Goal: Check status: Check status

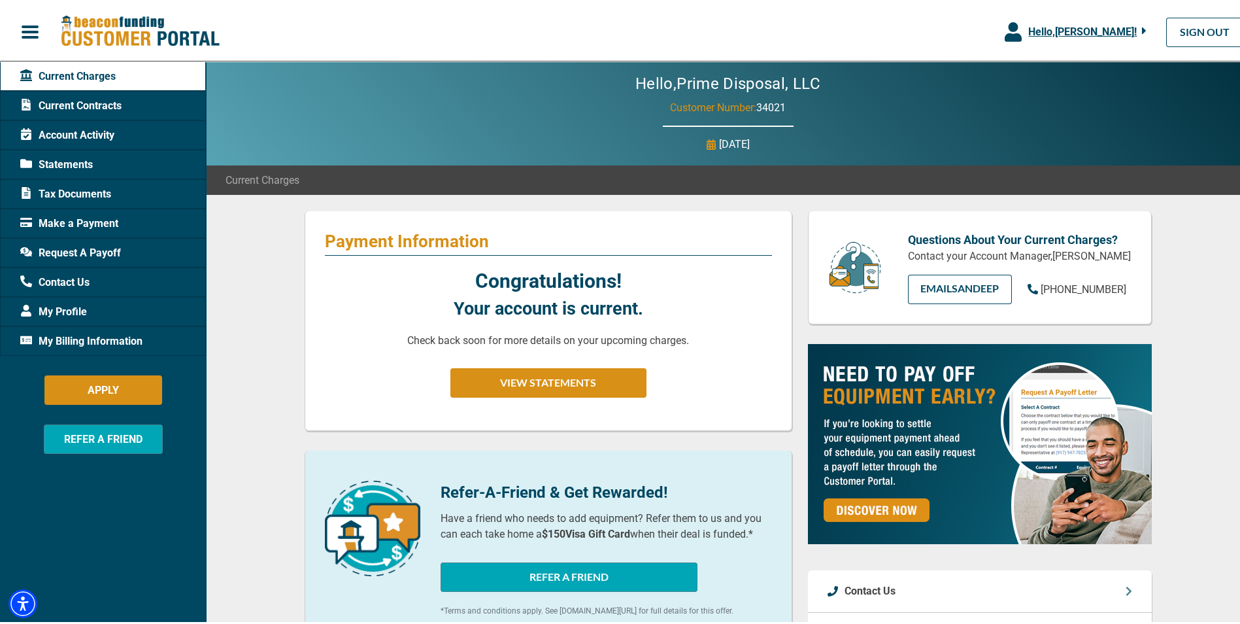
click at [110, 101] on span "Current Contracts" at bounding box center [70, 103] width 101 height 16
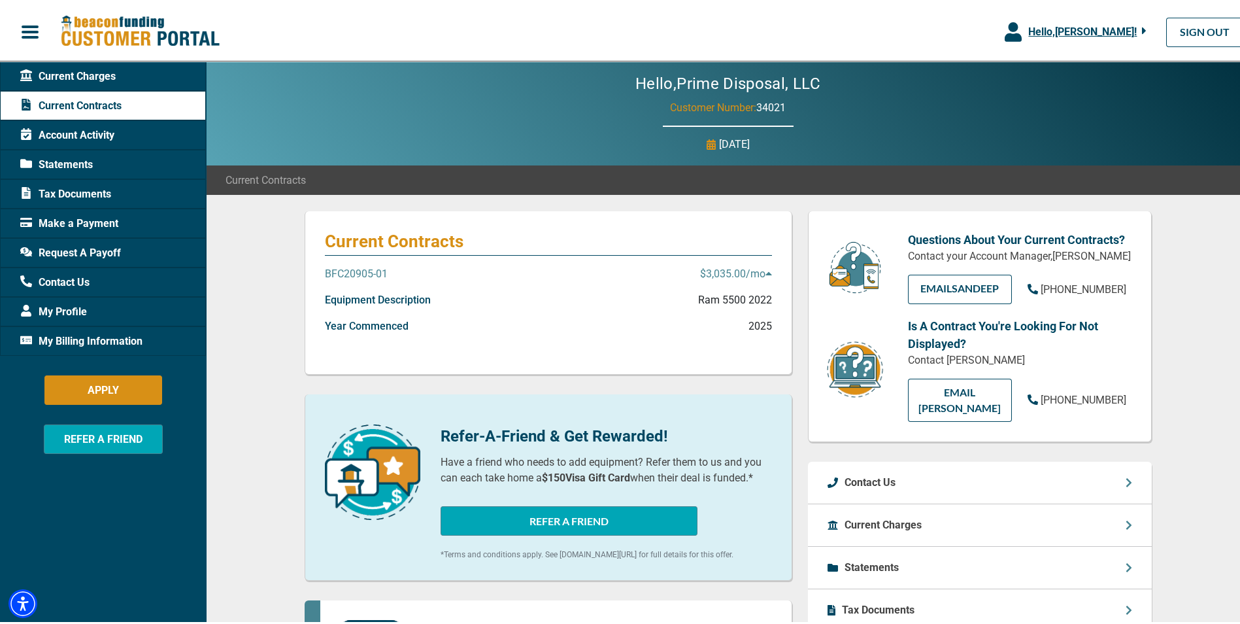
click at [347, 271] on p "BFC20905-01" at bounding box center [356, 272] width 63 height 16
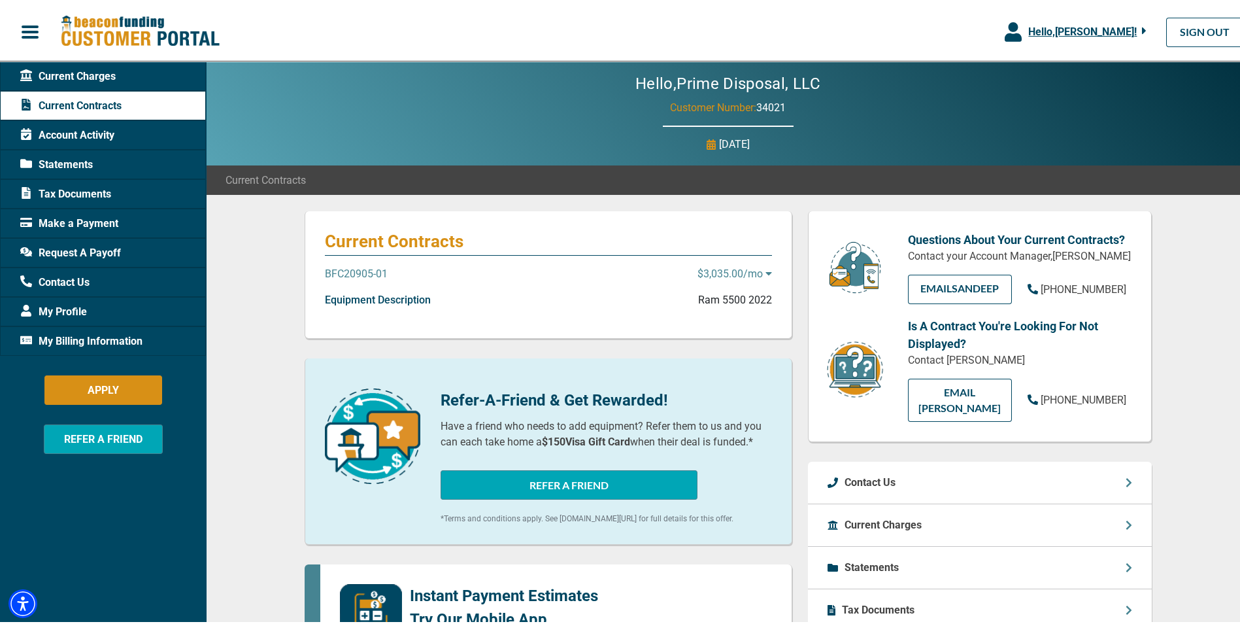
click at [347, 271] on p "BFC20905-01" at bounding box center [356, 272] width 63 height 16
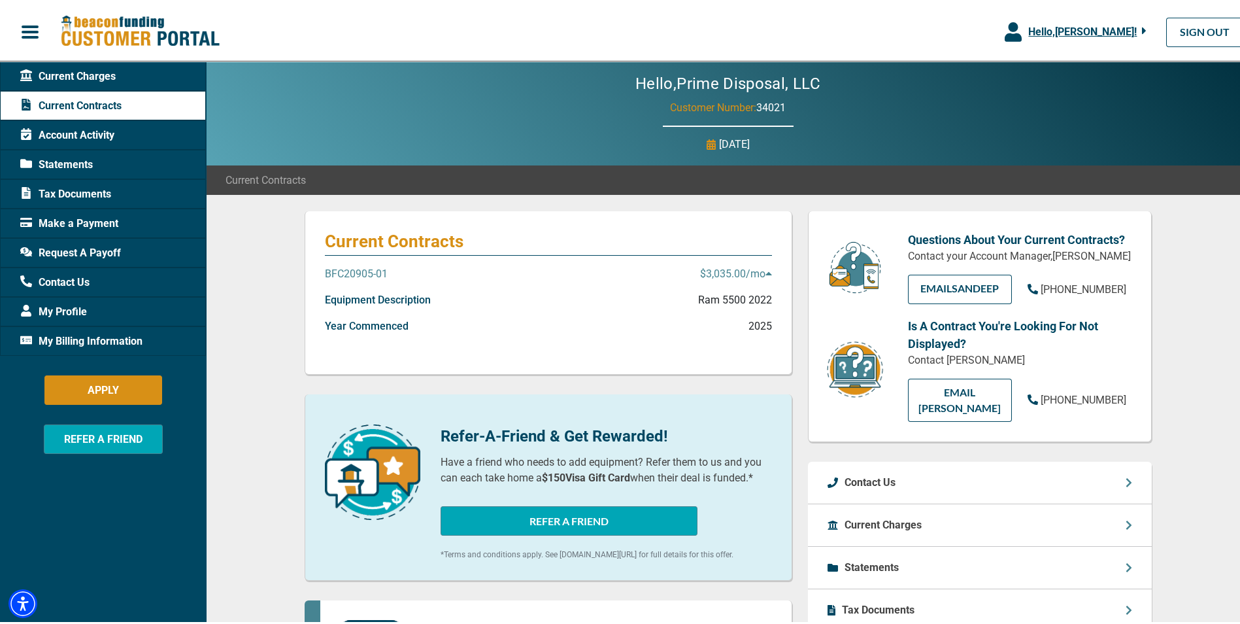
click at [738, 268] on p "$3,035.00 /mo" at bounding box center [736, 272] width 72 height 16
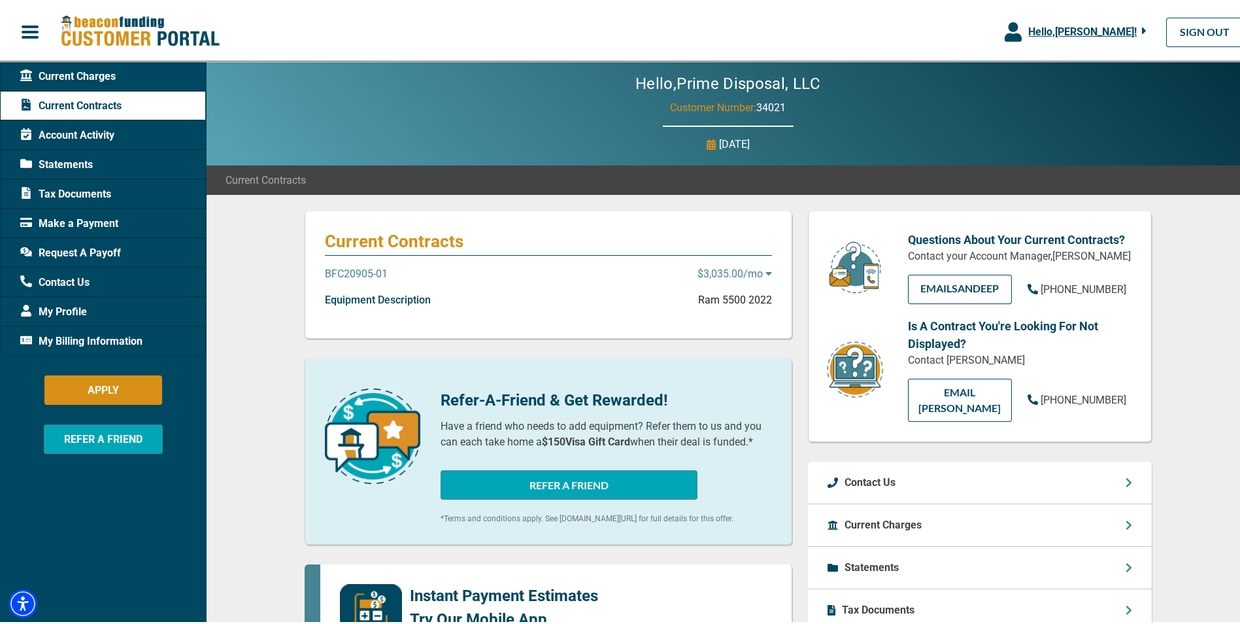
click at [738, 268] on p "$3,035.00 /mo" at bounding box center [735, 272] width 75 height 16
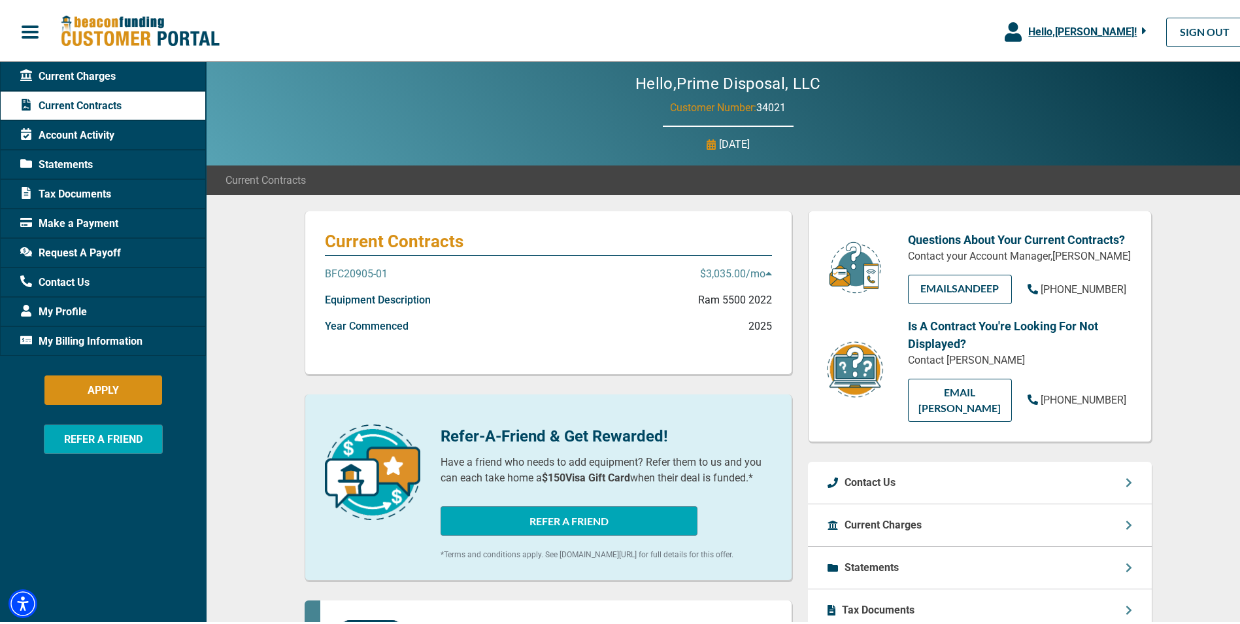
click at [766, 273] on icon at bounding box center [769, 270] width 7 height 10
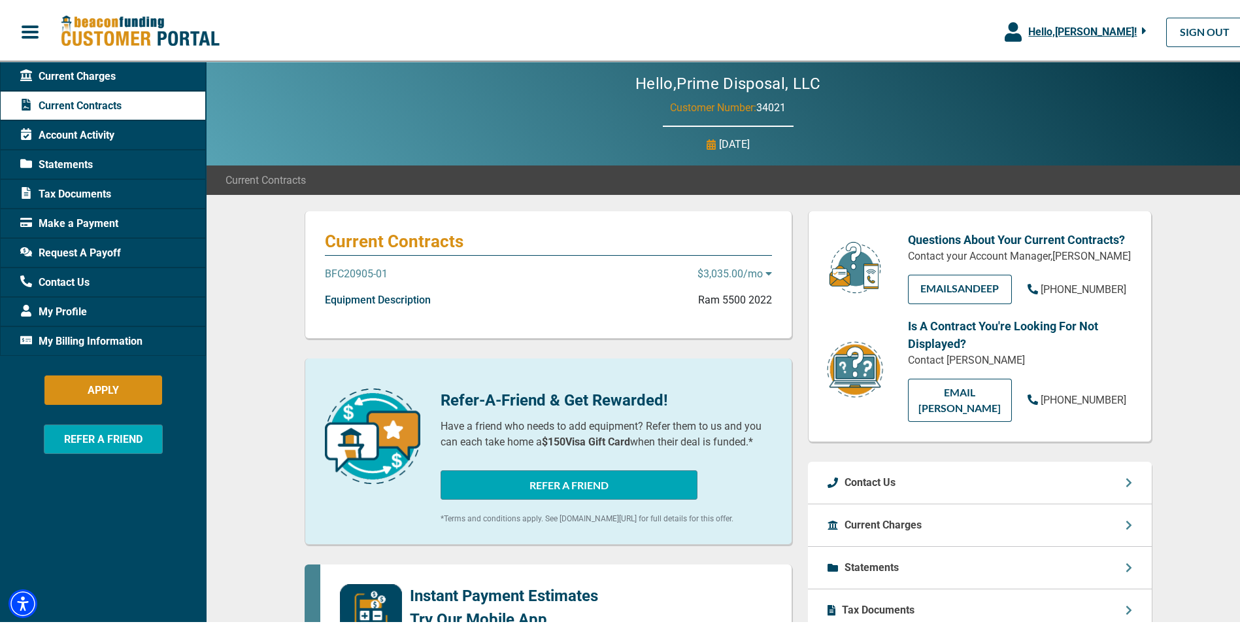
click at [766, 273] on icon at bounding box center [769, 270] width 7 height 10
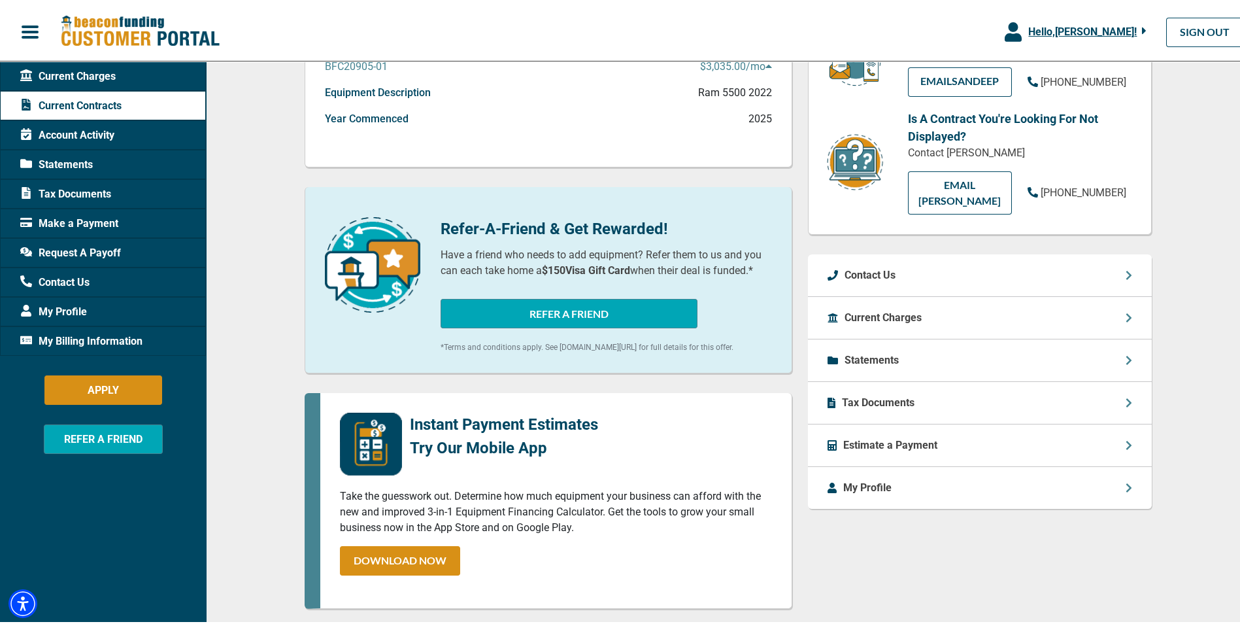
scroll to position [142, 0]
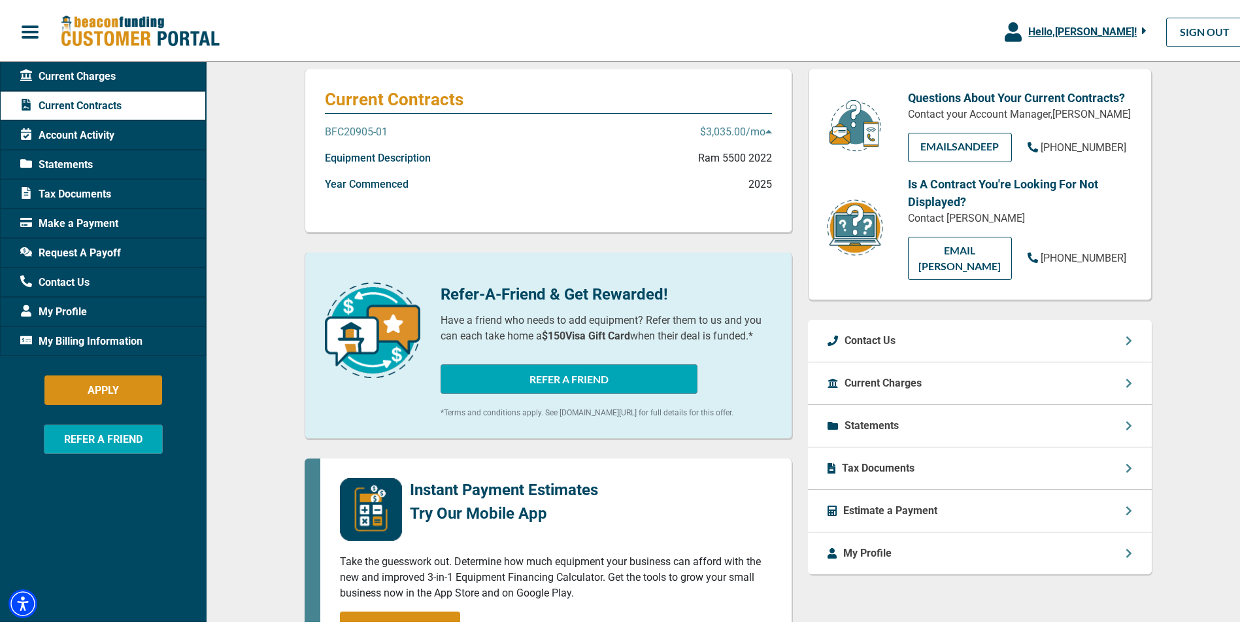
click at [1127, 557] on div "My Profile" at bounding box center [980, 551] width 344 height 42
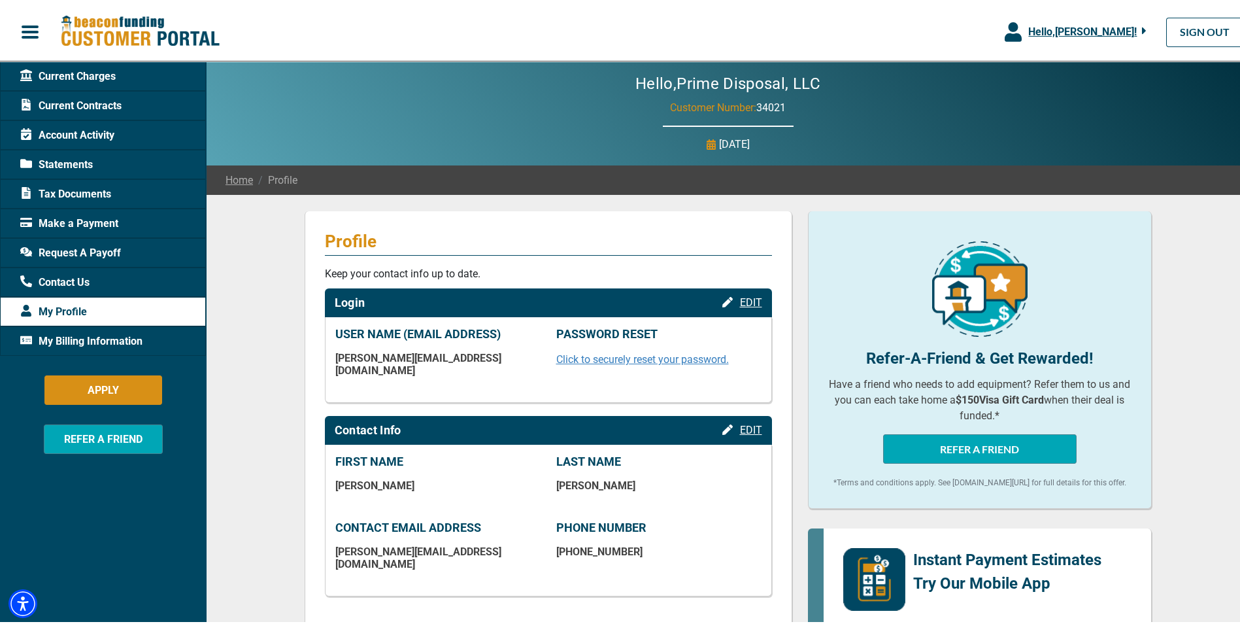
click at [78, 99] on span "Current Contracts" at bounding box center [70, 103] width 101 height 16
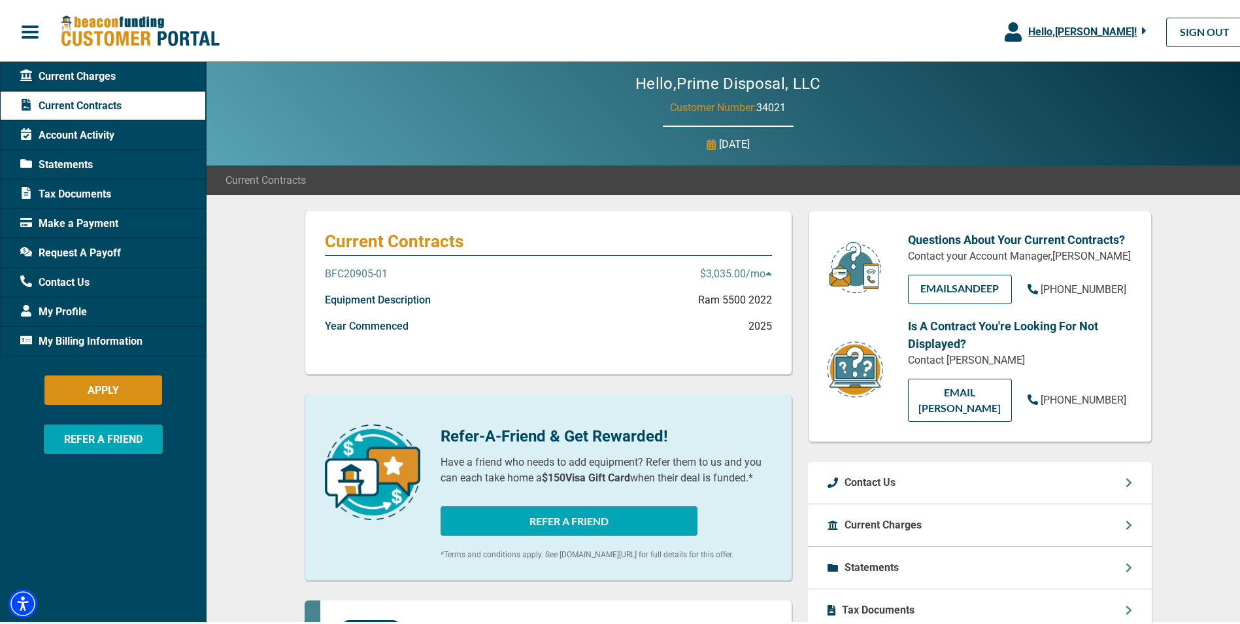
click at [353, 269] on p "BFC20905-01" at bounding box center [356, 272] width 63 height 16
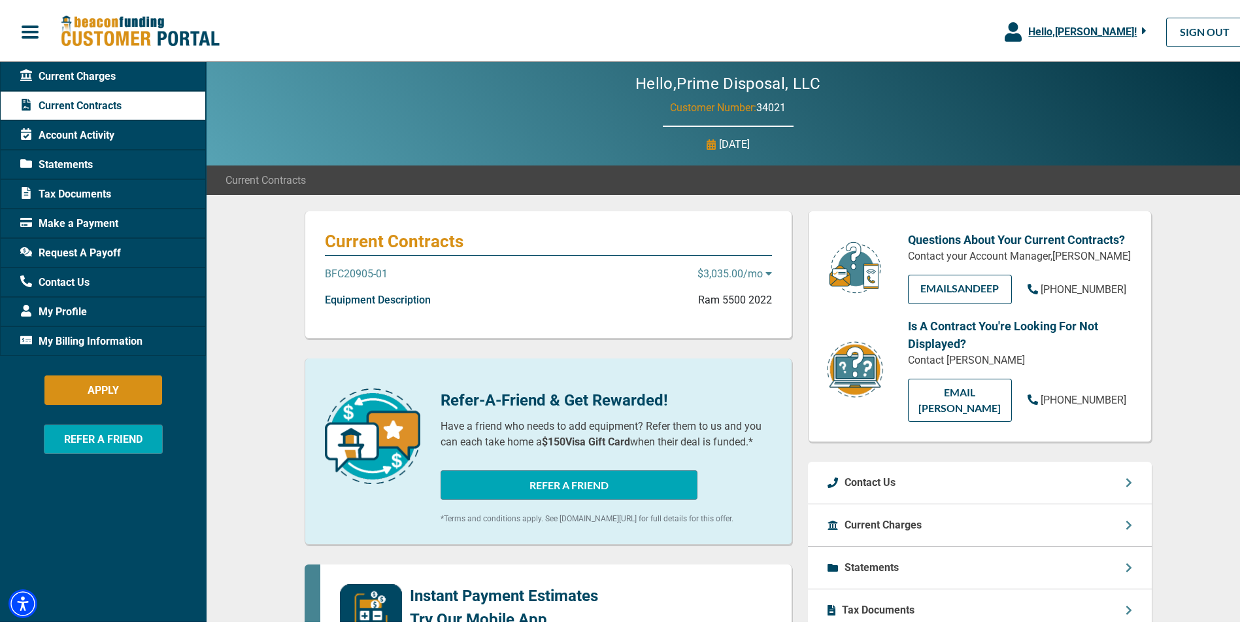
click at [353, 269] on p "BFC20905-01" at bounding box center [356, 272] width 63 height 16
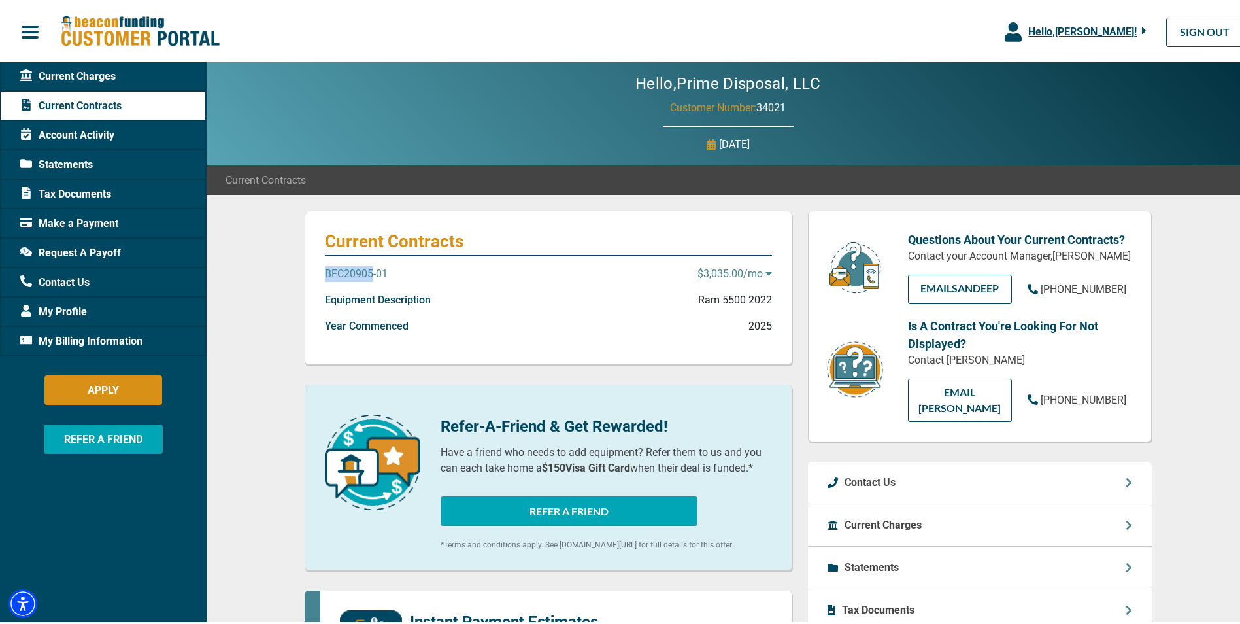
click at [353, 269] on p "BFC20905-01" at bounding box center [356, 272] width 63 height 16
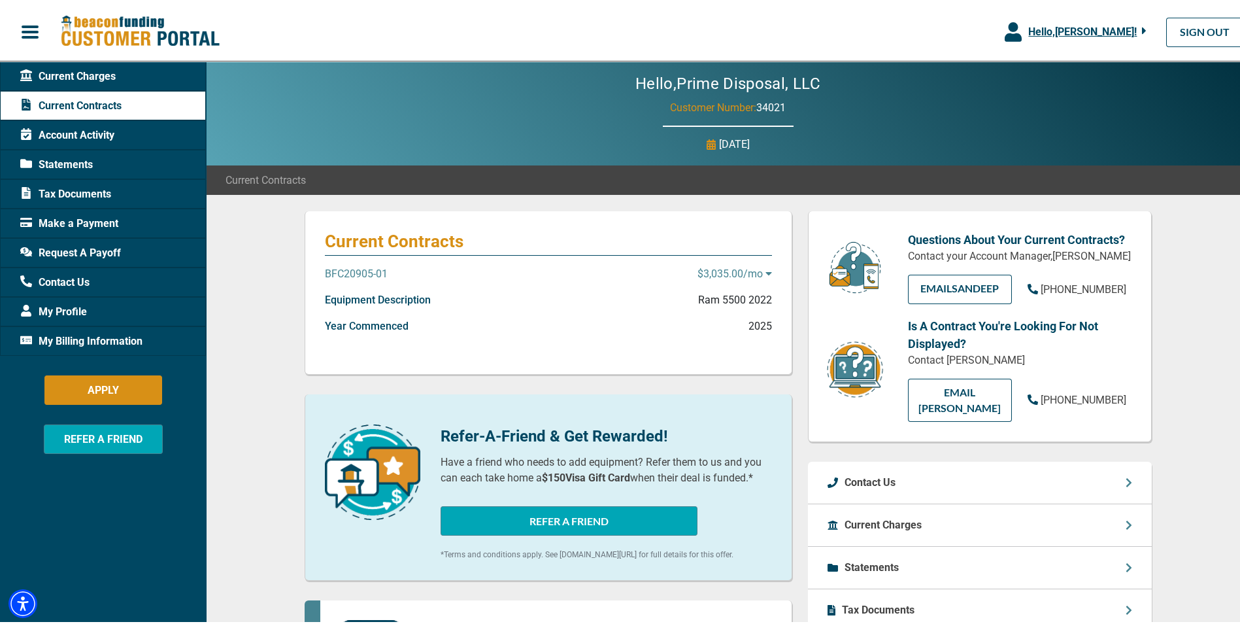
click at [169, 135] on div "Account Activity" at bounding box center [103, 132] width 206 height 29
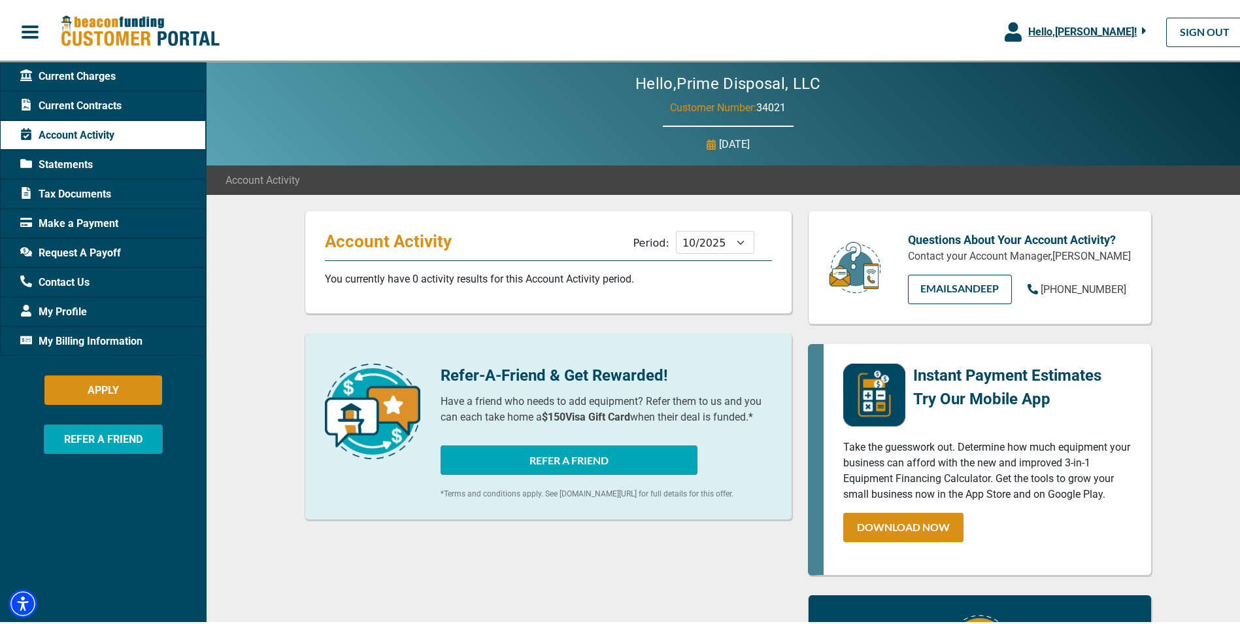
click at [120, 159] on div "Statements" at bounding box center [103, 161] width 206 height 29
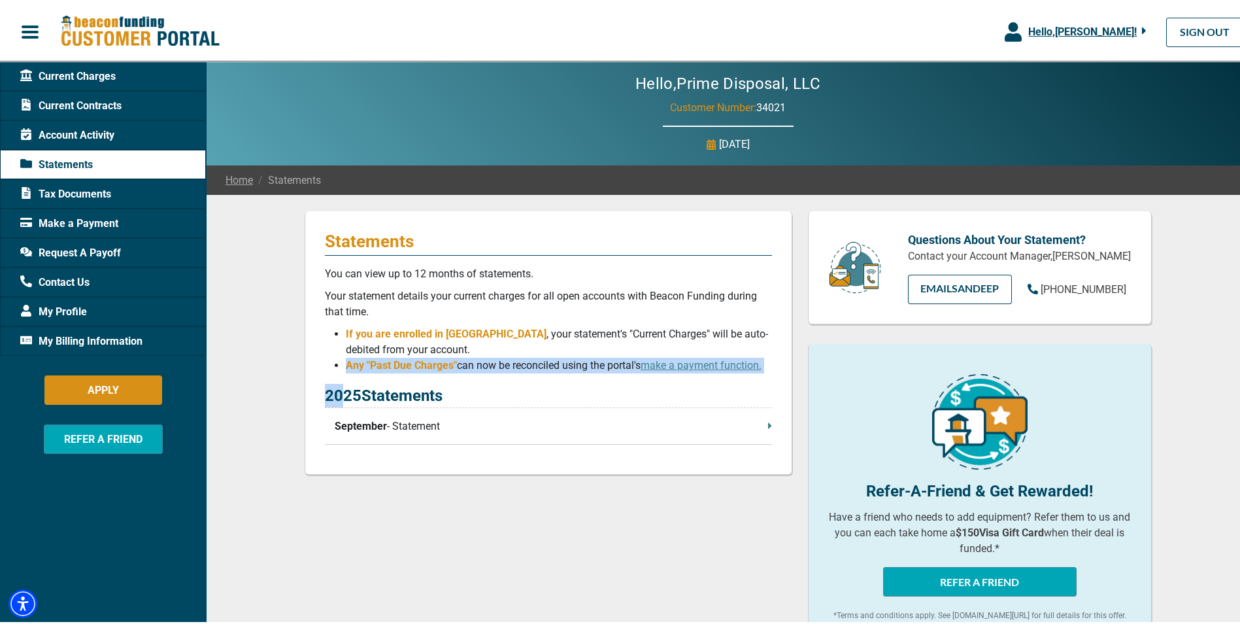
click at [337, 388] on div "Statements You can view up to 12 months of statements. Your statement details y…" at bounding box center [549, 341] width 488 height 264
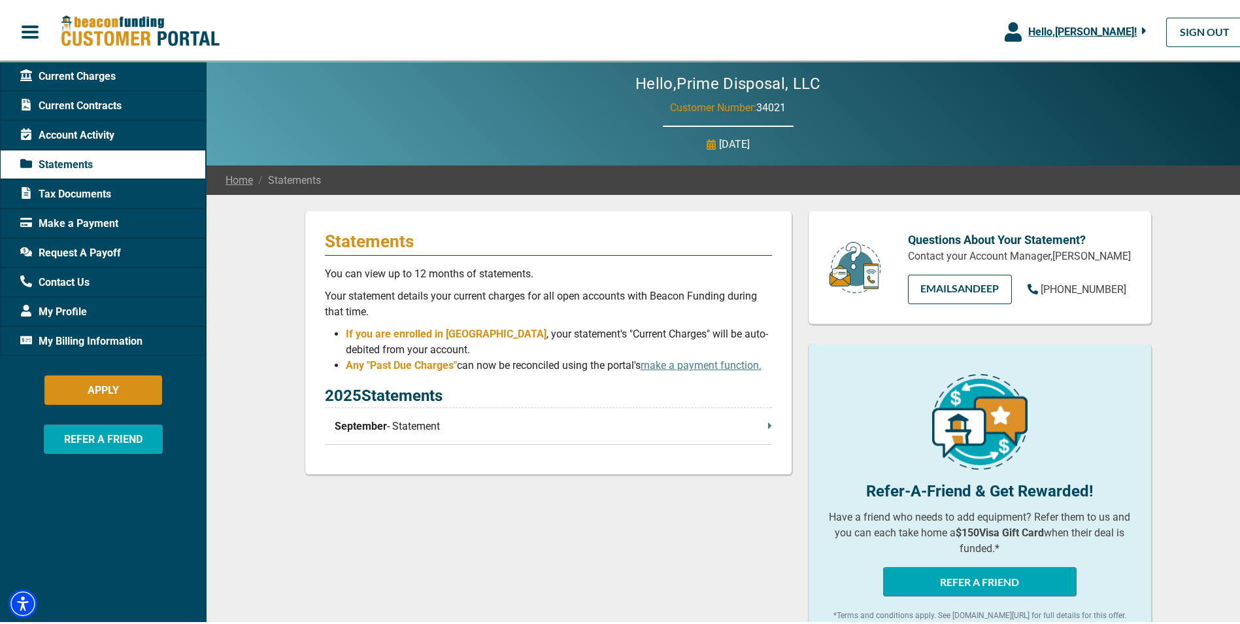
drag, startPoint x: 337, startPoint y: 388, endPoint x: 373, endPoint y: 426, distance: 53.2
click at [370, 426] on span "September" at bounding box center [361, 424] width 52 height 16
click at [953, 301] on link "EMAIL Sandeep" at bounding box center [960, 286] width 104 height 29
click at [1100, 141] on div "Hello, Prime Disposal, LLC Customer Number: 34021 [DATE]" at bounding box center [728, 111] width 1044 height 104
click at [123, 111] on div "Current Contracts" at bounding box center [103, 102] width 206 height 29
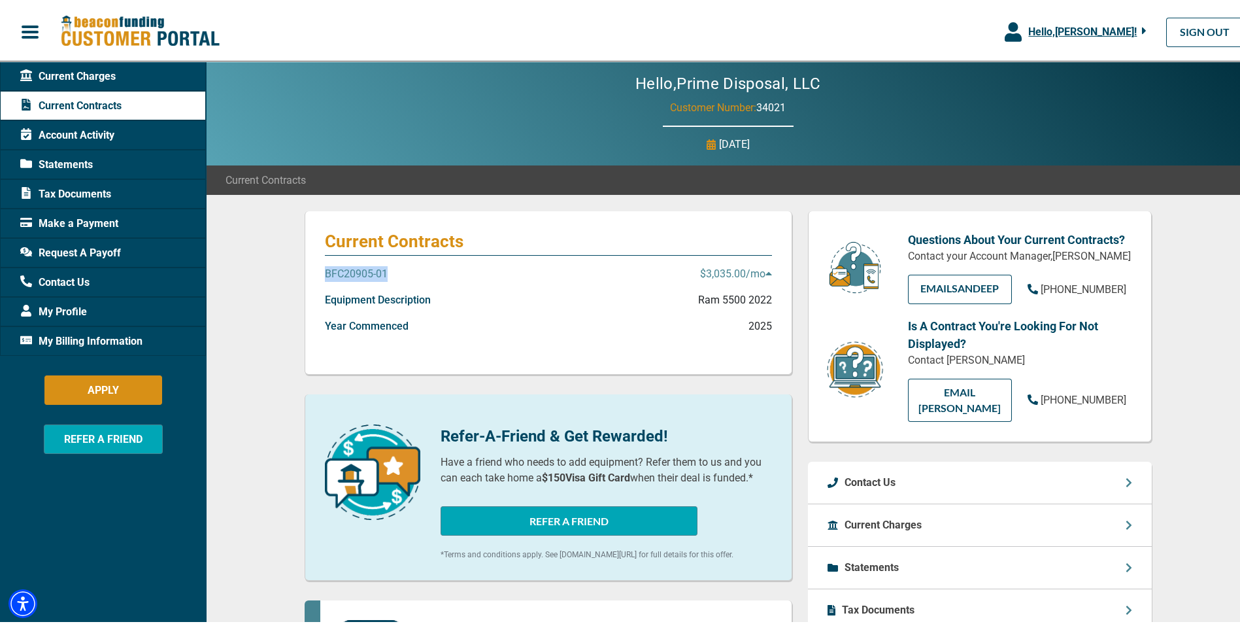
drag, startPoint x: 389, startPoint y: 272, endPoint x: 320, endPoint y: 270, distance: 68.7
click at [325, 270] on div "BFC20905-01 $3,035.00 /mo" at bounding box center [548, 277] width 447 height 26
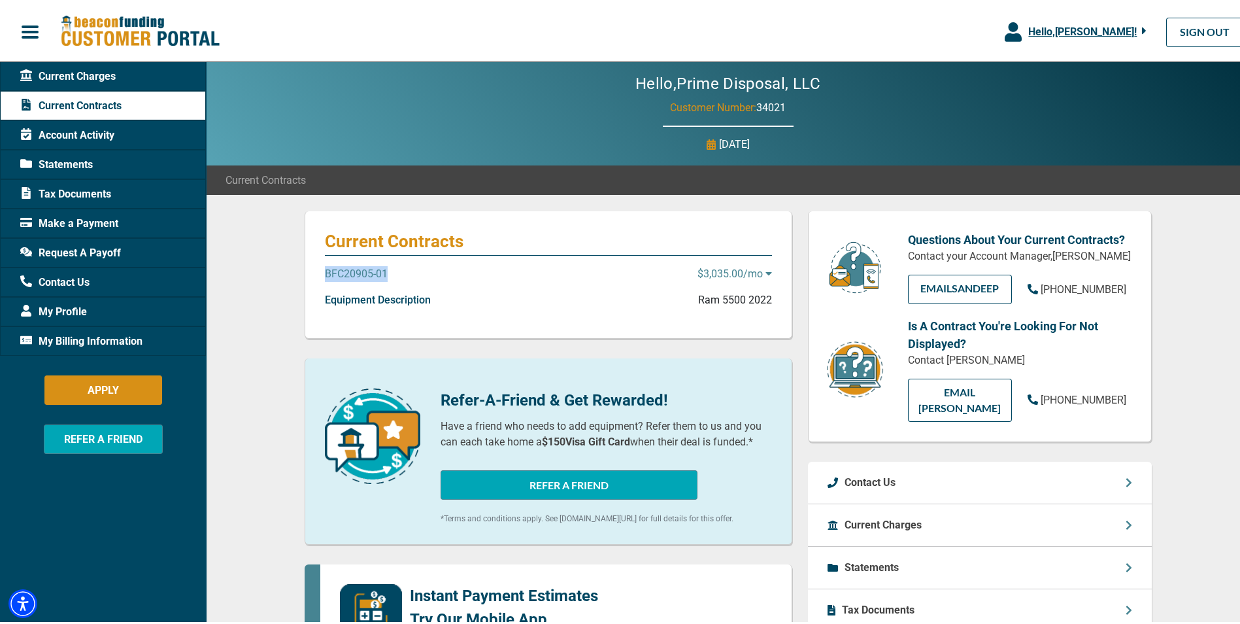
copy p "BFC20905-01"
click at [1048, 165] on div "Current Contracts" at bounding box center [728, 177] width 1044 height 29
click at [1179, 29] on link "SIGN OUT" at bounding box center [1205, 29] width 77 height 29
